Goal: Task Accomplishment & Management: Manage account settings

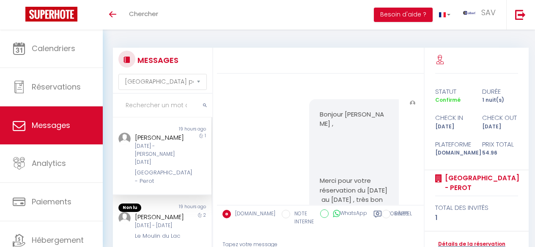
select select "message"
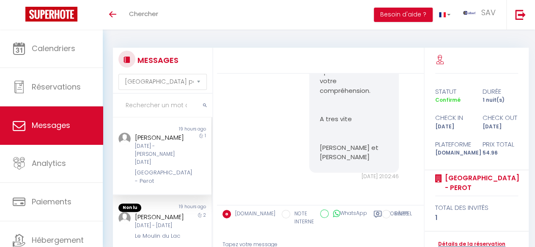
click at [150, 102] on input "text" at bounding box center [162, 106] width 99 height 24
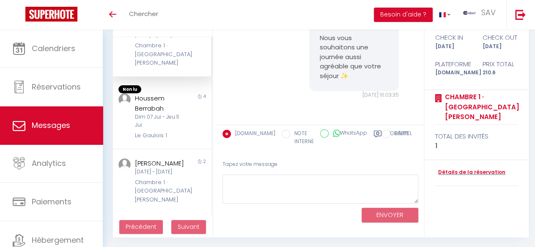
scroll to position [80, 0]
type input "Berrabah"
click at [165, 175] on div "[DATE] - [DATE]" at bounding box center [161, 172] width 52 height 8
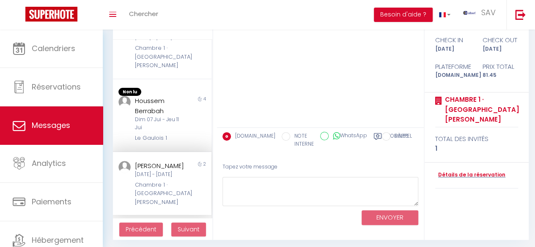
scroll to position [80, 0]
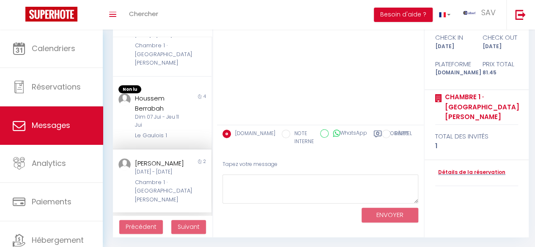
click at [249, 60] on div at bounding box center [320, 59] width 207 height 131
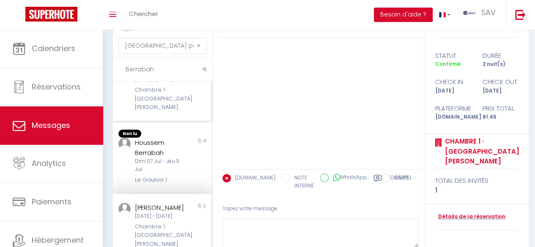
scroll to position [36, 0]
click at [168, 206] on div "[PERSON_NAME]" at bounding box center [161, 207] width 52 height 10
click at [451, 216] on link "Détails de la réservation" at bounding box center [470, 217] width 70 height 8
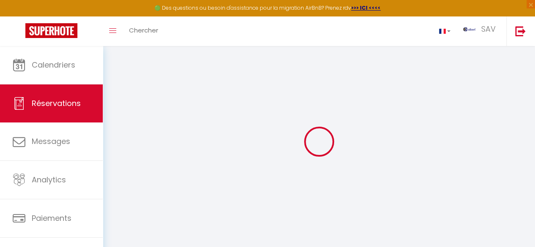
select select
checkbox input "false"
select select
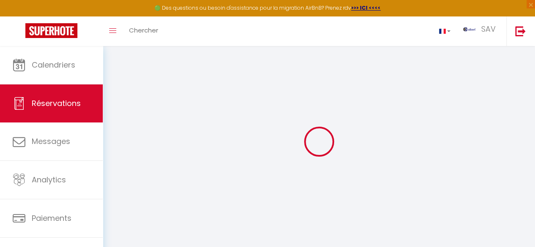
checkbox input "false"
select select
checkbox input "false"
select select
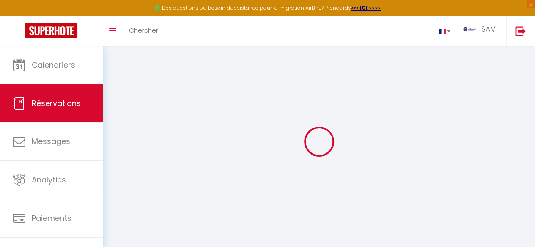
select select
checkbox input "false"
type textarea "** THIS RESERVATION HAS BEEN PRE-PAID ** BOOKING NOTE : Payment charge is EUR 1…"
type input "30"
type input "2.45"
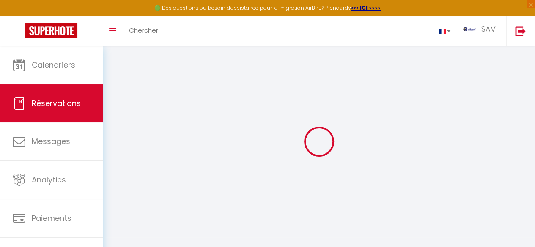
select select
checkbox input "false"
select select
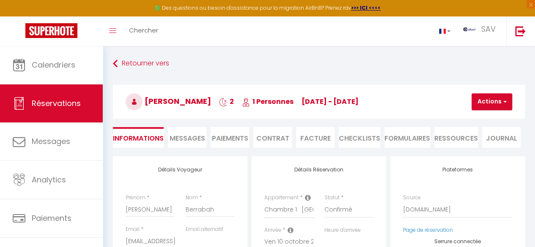
copy span "[PERSON_NAME]"
drag, startPoint x: 238, startPoint y: 103, endPoint x: 149, endPoint y: 98, distance: 88.9
click at [149, 98] on span "[PERSON_NAME]" at bounding box center [168, 101] width 85 height 11
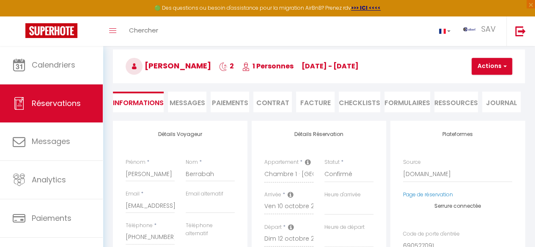
click at [240, 107] on li "Paiements" at bounding box center [229, 102] width 38 height 21
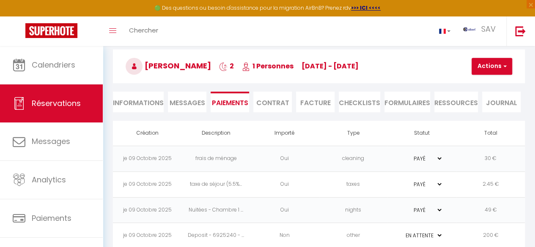
scroll to position [49, 0]
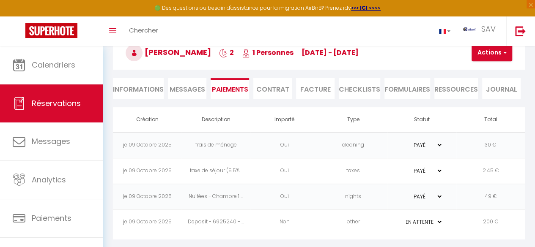
click at [199, 87] on span "Messages" at bounding box center [187, 90] width 36 height 10
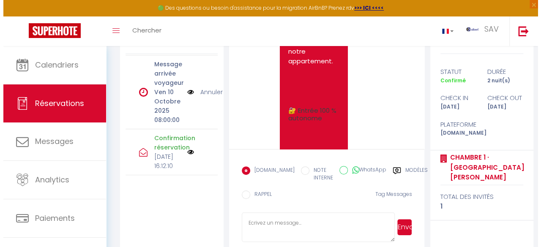
scroll to position [171, 0]
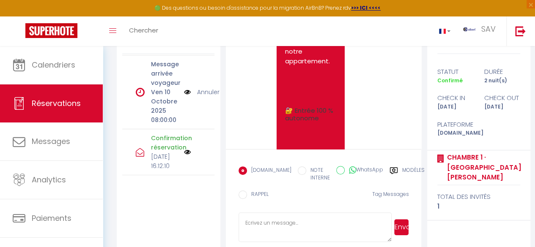
click at [184, 149] on img at bounding box center [187, 152] width 7 height 7
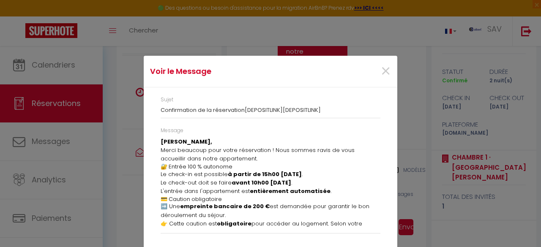
scroll to position [0, 0]
click at [399, 120] on div "Voir le Message × Sujet Confirmation de la réservation[DEPOSITLINK][DEPOSITLINK…" at bounding box center [270, 123] width 541 height 247
click at [383, 71] on span "×" at bounding box center [385, 71] width 11 height 25
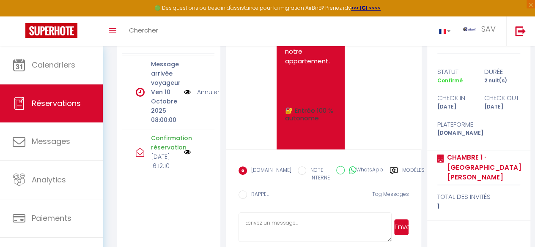
click at [184, 87] on img at bounding box center [187, 91] width 7 height 9
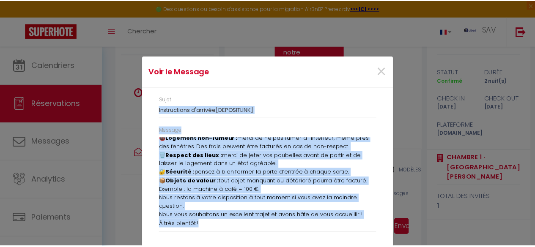
scroll to position [0, 0]
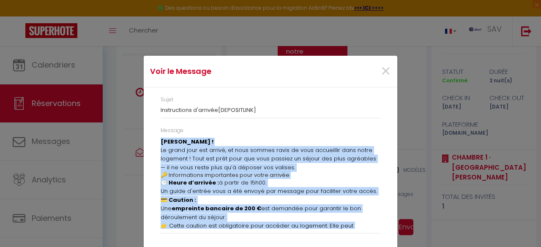
drag, startPoint x: 201, startPoint y: 226, endPoint x: 158, endPoint y: 136, distance: 99.3
click at [161, 136] on div "Message [PERSON_NAME] ! Le grand jour est arrivé, et nous sommes ravis de vous …" at bounding box center [271, 180] width 220 height 107
copy div "Loremipsu Dolorsitam ! Co adipi elit sed doeius, te inci utlabo etdol ma aliq e…"
click at [381, 71] on span "×" at bounding box center [385, 71] width 11 height 25
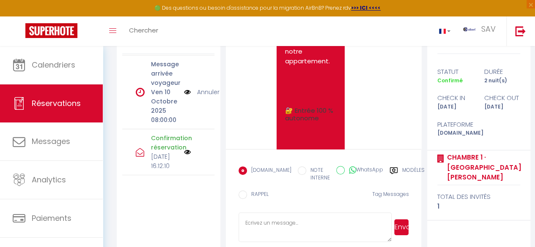
click at [275, 226] on textarea at bounding box center [314, 228] width 153 height 30
paste textarea "Loremipsu Dolorsitam ! Co adipi elit sed doeius, te inci utlabo etdol ma aliq e…"
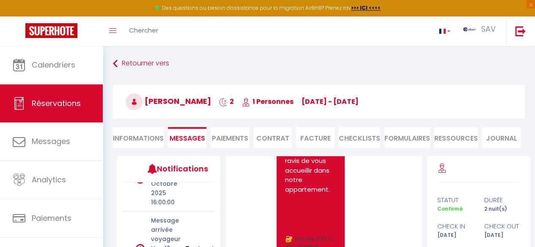
click at [246, 138] on li "Paiements" at bounding box center [229, 137] width 38 height 21
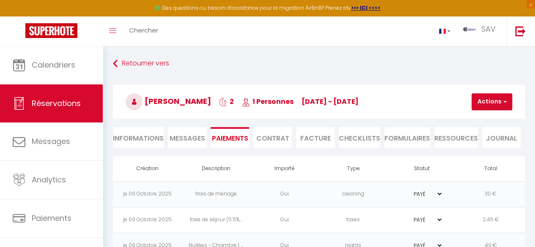
scroll to position [49, 0]
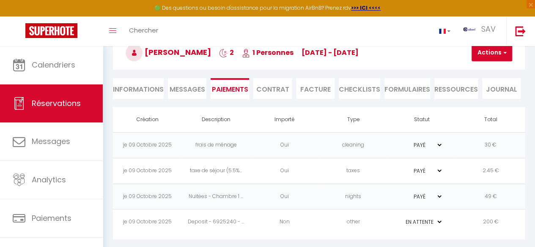
click at [230, 219] on td "Deposit - 6925240 - ..." at bounding box center [215, 223] width 68 height 26
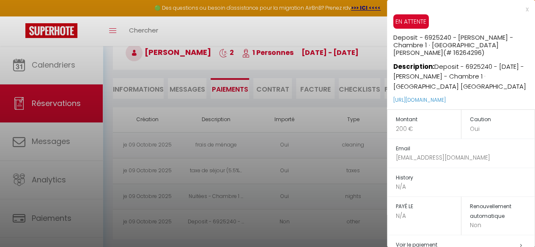
click at [510, 101] on p "[URL][DOMAIN_NAME]" at bounding box center [464, 100] width 142 height 18
copy link "[URL][DOMAIN_NAME]"
click at [343, 65] on div at bounding box center [267, 123] width 535 height 247
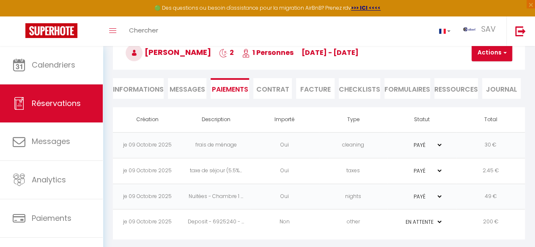
click at [185, 88] on span "Messages" at bounding box center [187, 90] width 36 height 10
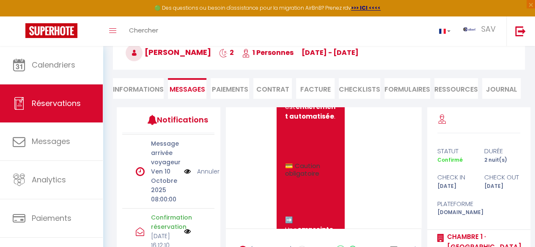
scroll to position [139, 0]
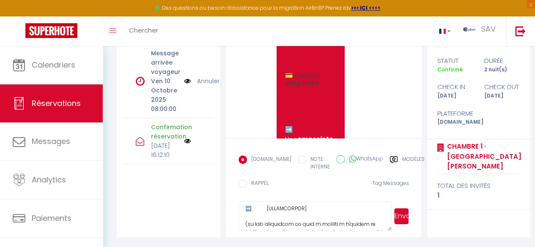
drag, startPoint x: 309, startPoint y: 219, endPoint x: 267, endPoint y: 215, distance: 41.6
click at [267, 215] on textarea at bounding box center [314, 217] width 153 height 30
paste textarea "[URL][DOMAIN_NAME]"
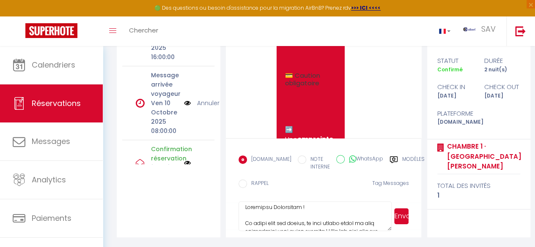
scroll to position [0, 0]
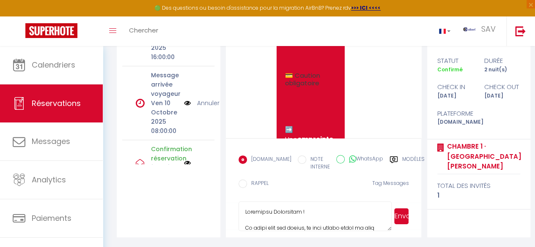
type textarea "Loremipsu Dolorsitam ! Co adipi elit sed doeius, te inci utlabo etdol ma aliq e…"
click at [404, 223] on button "Envoyer" at bounding box center [401, 216] width 14 height 16
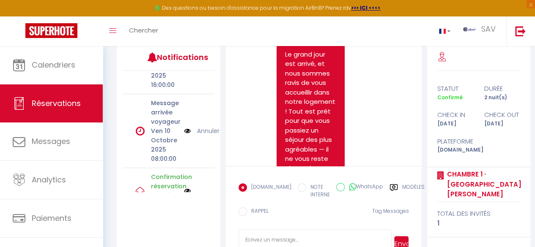
scroll to position [1148, 0]
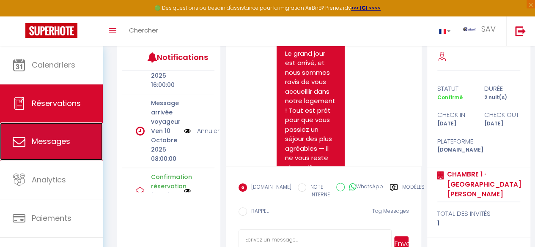
click at [54, 134] on link "Messages" at bounding box center [51, 142] width 103 height 38
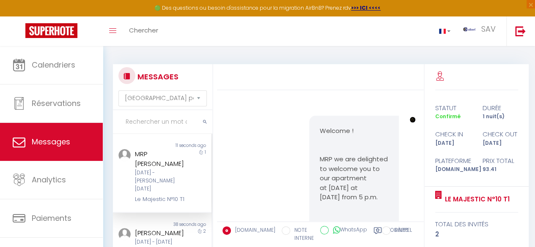
scroll to position [6079, 0]
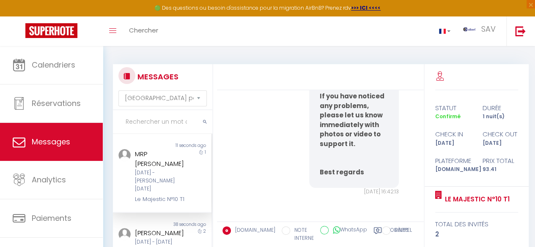
click at [169, 124] on input "text" at bounding box center [162, 122] width 99 height 24
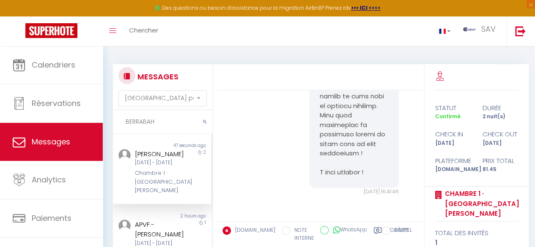
type input "BERRABAH"
click at [177, 167] on div "[DATE] - [DATE]" at bounding box center [161, 163] width 52 height 8
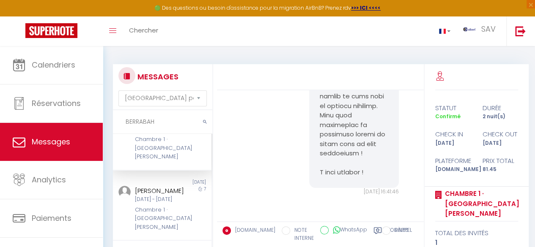
scroll to position [51, 0]
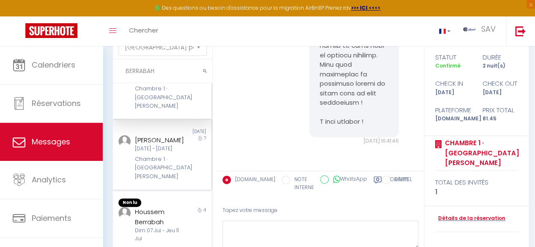
click at [173, 156] on div "Chambre 1 · [GEOGRAPHIC_DATA][PERSON_NAME]" at bounding box center [161, 168] width 52 height 26
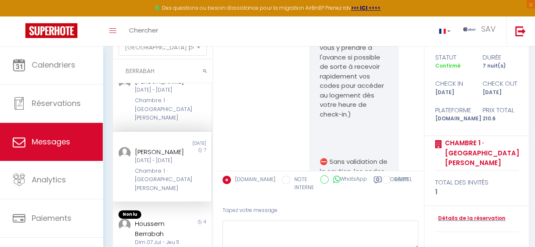
scroll to position [19, 0]
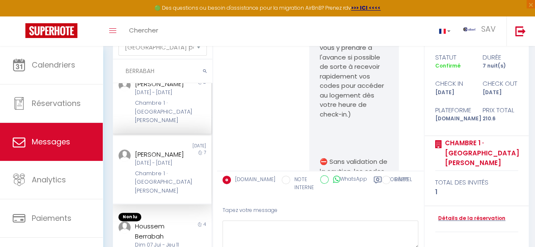
click at [180, 97] on div "[DATE] - [DATE]" at bounding box center [161, 93] width 52 height 8
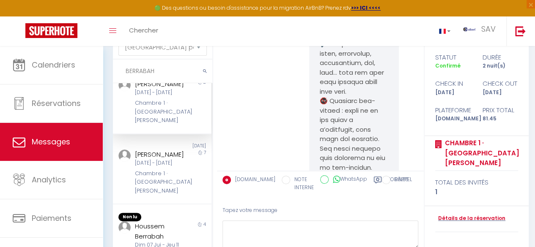
scroll to position [2020, 0]
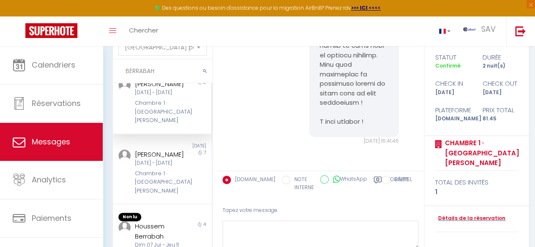
click at [178, 89] on div "[PERSON_NAME]" at bounding box center [161, 84] width 52 height 10
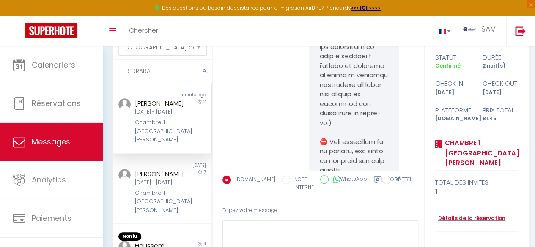
scroll to position [1442, 0]
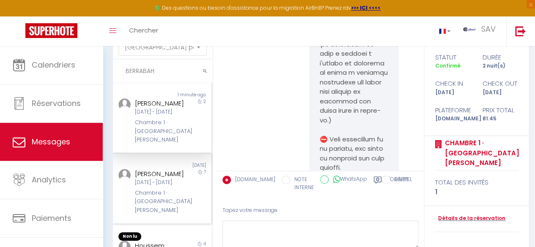
click at [166, 179] on div "[PERSON_NAME]" at bounding box center [161, 174] width 52 height 10
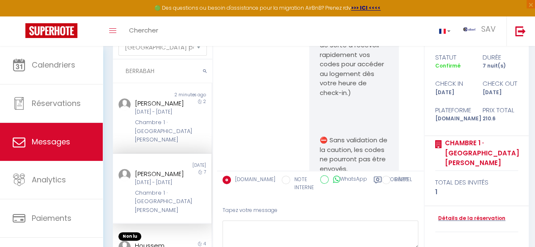
scroll to position [1603, 0]
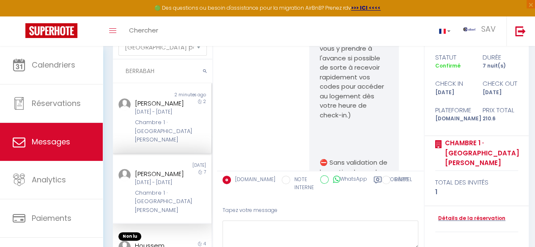
click at [177, 116] on div "[DATE] - [DATE]" at bounding box center [161, 112] width 52 height 8
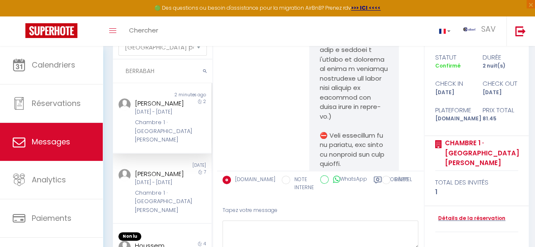
scroll to position [1440, 0]
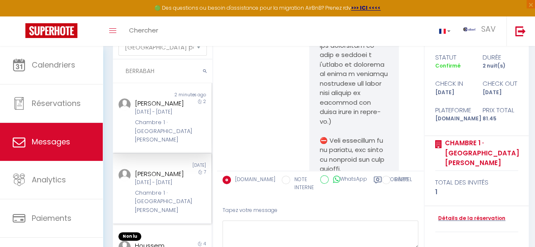
click at [152, 187] on div "[DATE] - [DATE]" at bounding box center [161, 183] width 52 height 8
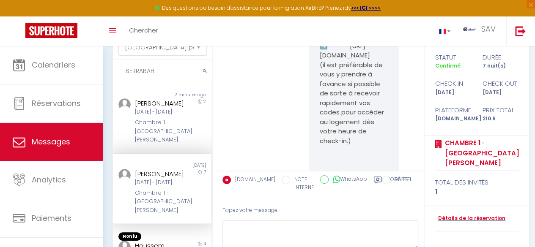
scroll to position [1579, 0]
copy p "[URL][DOMAIN_NAME]"
drag, startPoint x: 337, startPoint y: 149, endPoint x: 314, endPoint y: 127, distance: 32.0
click at [314, 127] on div "[PERSON_NAME] ! Le grand jour est arrivé, et nous sommes ravis de vous accueill…" at bounding box center [354, 92] width 90 height 1391
click at [173, 142] on div "Chambre 1 · [GEOGRAPHIC_DATA][PERSON_NAME]" at bounding box center [161, 131] width 52 height 26
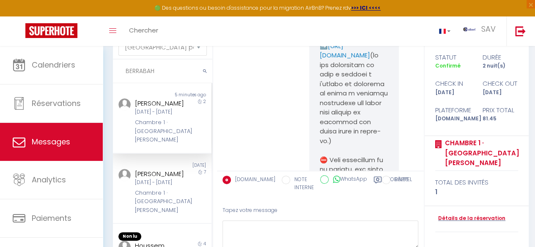
scroll to position [1425, 0]
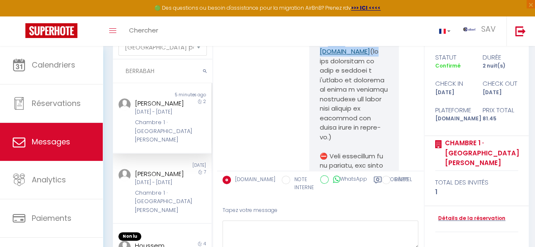
copy pre "[URL][DOMAIN_NAME]"
drag, startPoint x: 340, startPoint y: 120, endPoint x: 318, endPoint y: 102, distance: 28.3
click at [320, 102] on pre "[PERSON_NAME] ! Le grand jour est arrivé, et nous sommes ravis de vous accueill…" at bounding box center [354, 94] width 68 height 1065
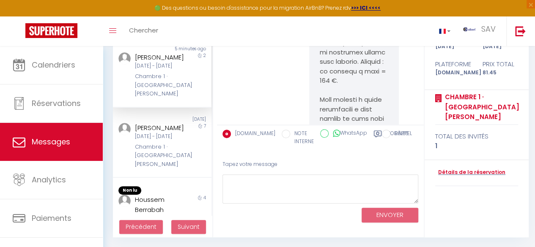
scroll to position [2020, 0]
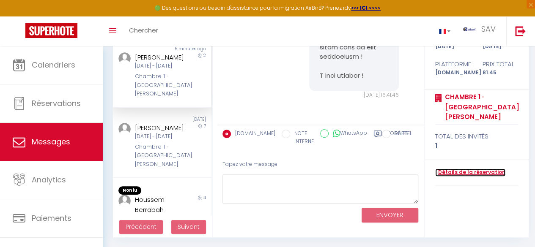
click at [458, 173] on link "Détails de la réservation" at bounding box center [470, 173] width 70 height 8
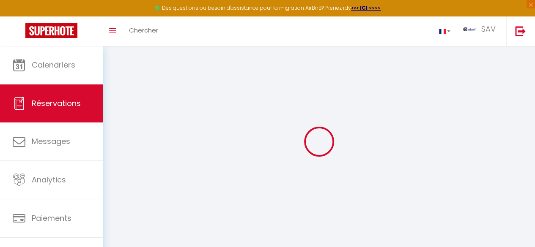
type input "[PERSON_NAME]"
type input "Berrabah"
type input "[EMAIL_ADDRESS][DOMAIN_NAME]"
type input "[PHONE_NUMBER]"
type input "[STREET_ADDRESS]"
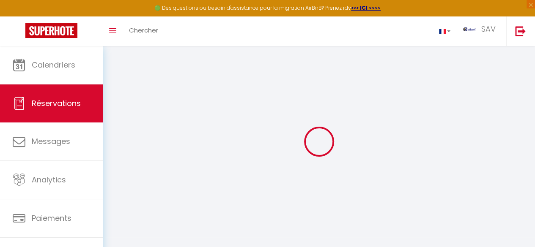
type input "Castelnau-d’Estrétefonds"
select select "FR"
type input "11.85"
type input "1.1400000000000001"
select select "27590"
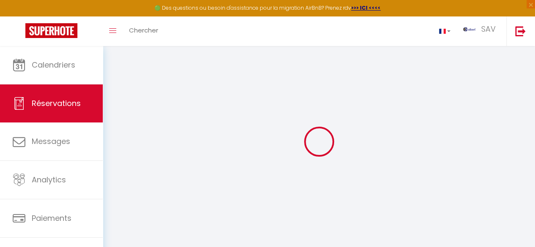
select select "1"
select select
type input "1"
select select "12"
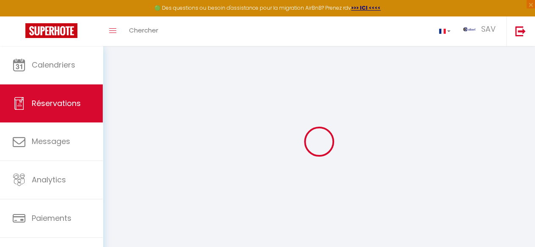
select select "15"
type input "49"
checkbox input "false"
select select "2"
type input "0"
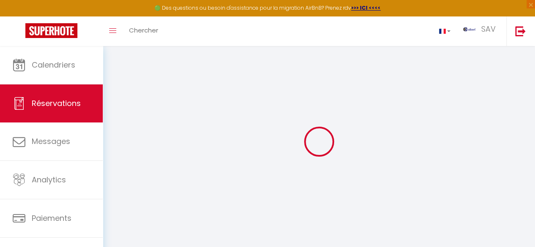
type input "0"
select select
checkbox input "false"
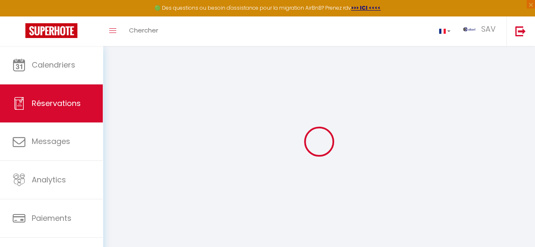
select select
checkbox input "false"
select select
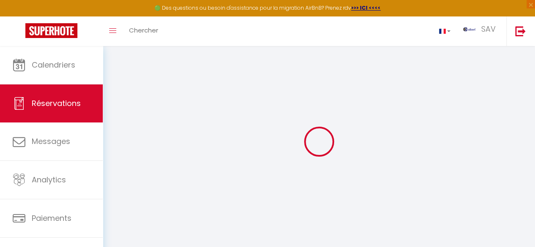
checkbox input "false"
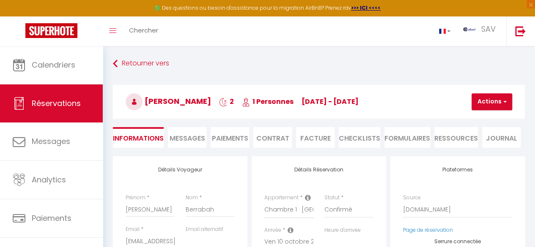
select select
checkbox input "false"
type textarea "** THIS RESERVATION HAS BEEN PRE-PAID ** BOOKING NOTE : Payment charge is EUR 1…"
type input "30"
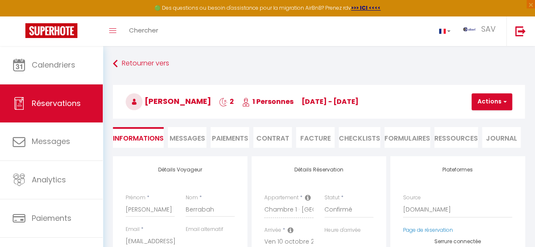
type input "2.45"
select select
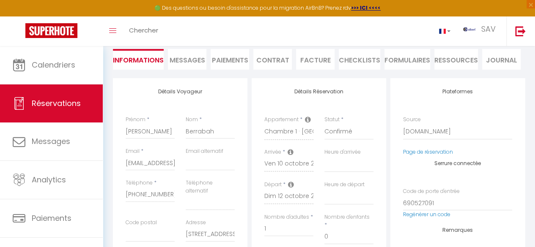
scroll to position [79, 0]
checkbox input "false"
select select
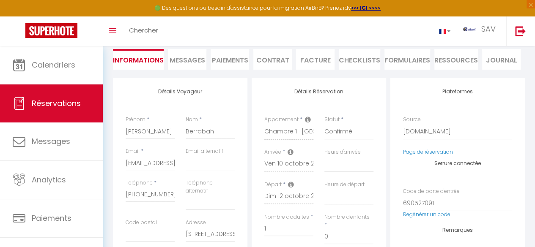
click at [192, 62] on span "Messages" at bounding box center [187, 60] width 36 height 10
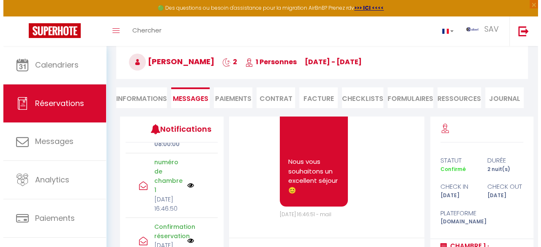
scroll to position [228, 0]
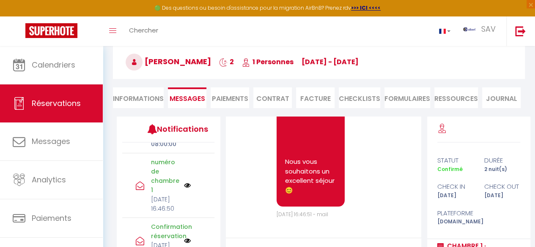
click at [184, 182] on img at bounding box center [187, 185] width 7 height 7
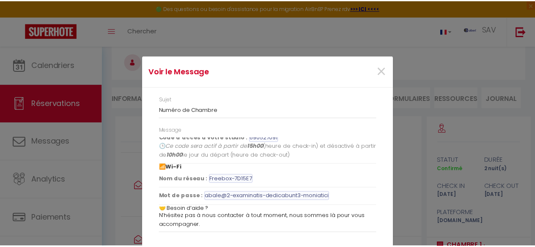
scroll to position [117, 0]
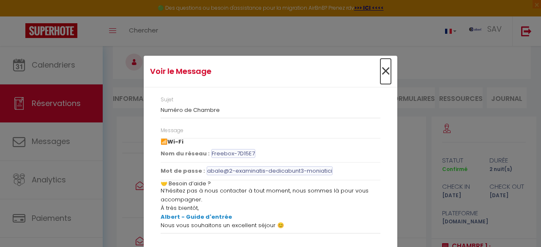
click at [381, 74] on span "×" at bounding box center [385, 71] width 11 height 25
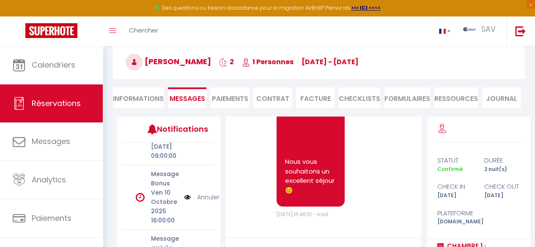
scroll to position [0, 0]
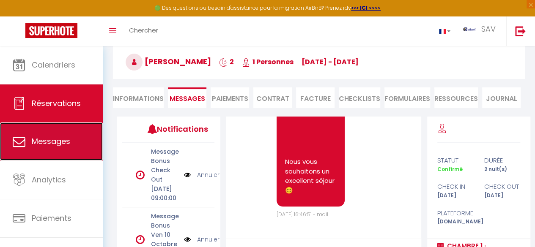
click at [69, 142] on span "Messages" at bounding box center [51, 141] width 38 height 11
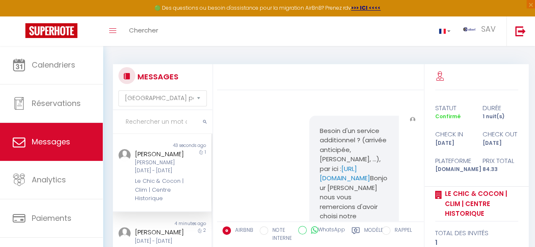
scroll to position [1016, 0]
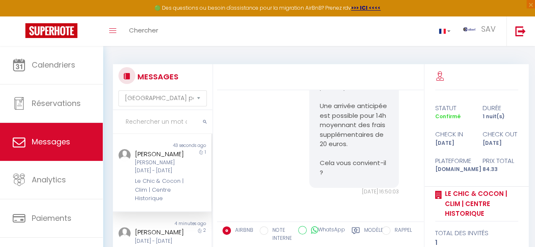
click at [164, 124] on input "text" at bounding box center [162, 122] width 99 height 24
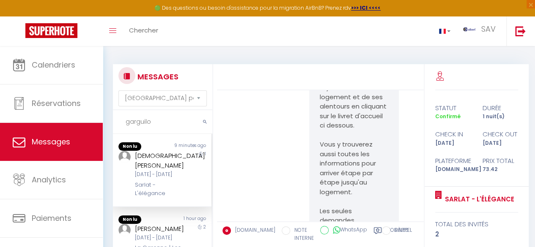
scroll to position [3568, 0]
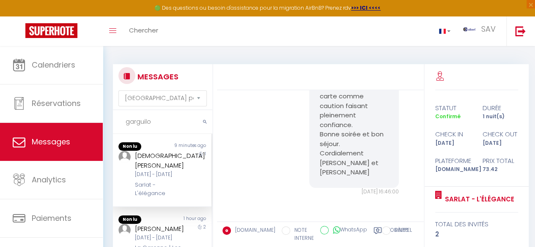
type input "garguilo"
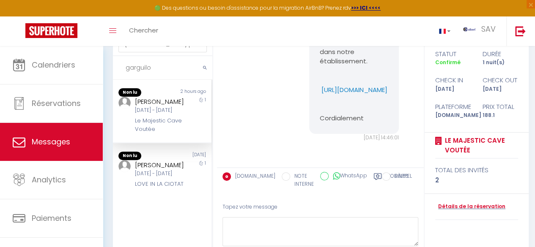
scroll to position [54, 0]
click at [187, 116] on div "1" at bounding box center [199, 115] width 25 height 37
drag, startPoint x: 364, startPoint y: 140, endPoint x: 309, endPoint y: 117, distance: 59.5
click at [309, 117] on div "Bonjour [PERSON_NAME], Nous vous transmettons votre facture concernant votre ré…" at bounding box center [354, 57] width 90 height 154
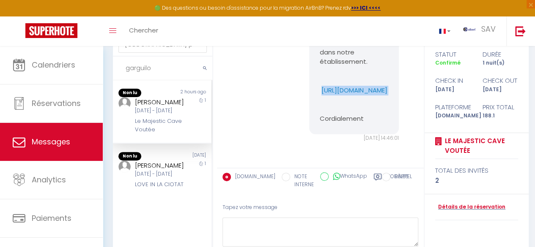
copy p "[URL][DOMAIN_NAME]"
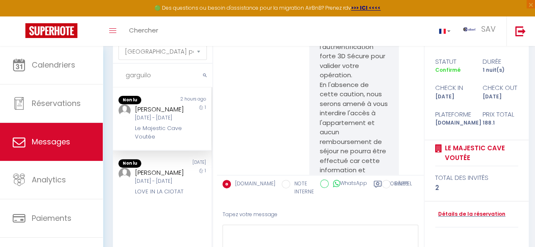
scroll to position [1742, 0]
drag, startPoint x: 339, startPoint y: 110, endPoint x: 316, endPoint y: 98, distance: 26.5
click at [316, 98] on div "Bonjour [PERSON_NAME], La pré-autorisation bancaire pour la CAUTION de la réser…" at bounding box center [354, 65] width 90 height 639
copy p "[URL][DOMAIN_NAME]"
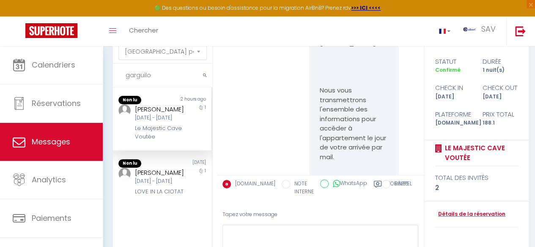
scroll to position [498, 0]
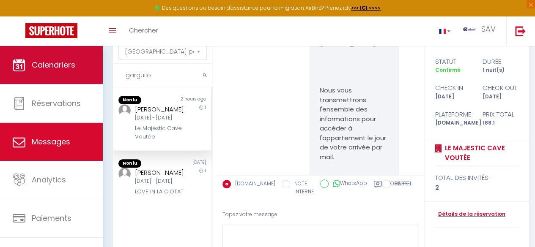
drag, startPoint x: 160, startPoint y: 78, endPoint x: 82, endPoint y: 72, distance: 78.0
click at [82, 72] on div "🟢 Des questions ou besoin d'assistance pour la migration AirBnB? Prenez rdv >>>…" at bounding box center [267, 149] width 535 height 298
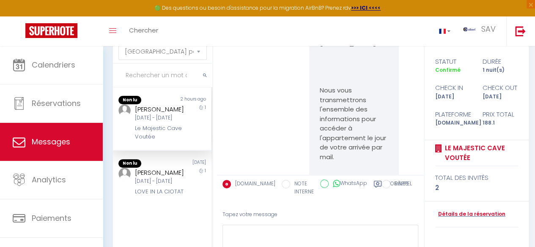
click at [157, 75] on input "text" at bounding box center [162, 76] width 99 height 24
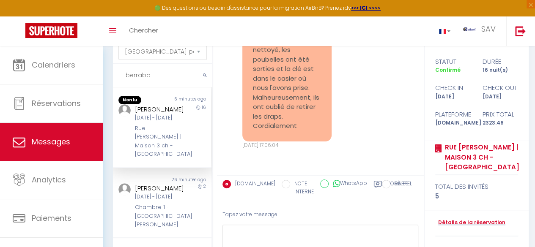
scroll to position [3051, 0]
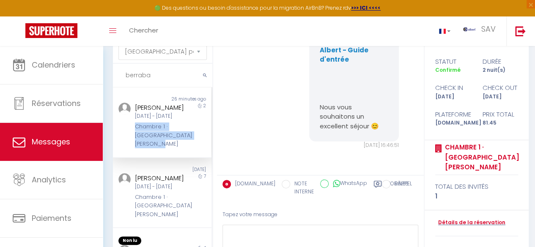
drag, startPoint x: 166, startPoint y: 159, endPoint x: 132, endPoint y: 148, distance: 35.6
click at [132, 148] on div "[PERSON_NAME] [DATE] - [DATE] Chambre 1 · [GEOGRAPHIC_DATA] [GEOGRAPHIC_DATA]" at bounding box center [157, 126] width 57 height 46
copy div "Chambre 1 · [GEOGRAPHIC_DATA][PERSON_NAME]"
drag, startPoint x: 169, startPoint y: 77, endPoint x: 104, endPoint y: 71, distance: 64.5
click at [104, 71] on div "MESSAGES Trier par date de réservation [GEOGRAPHIC_DATA] par date de message be…" at bounding box center [319, 149] width 432 height 298
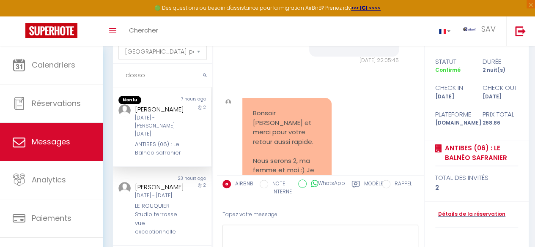
scroll to position [3357, 0]
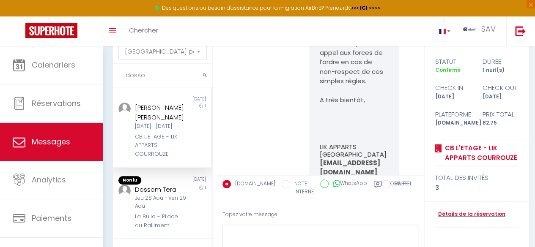
type input "dosso"
